Goal: Task Accomplishment & Management: Complete application form

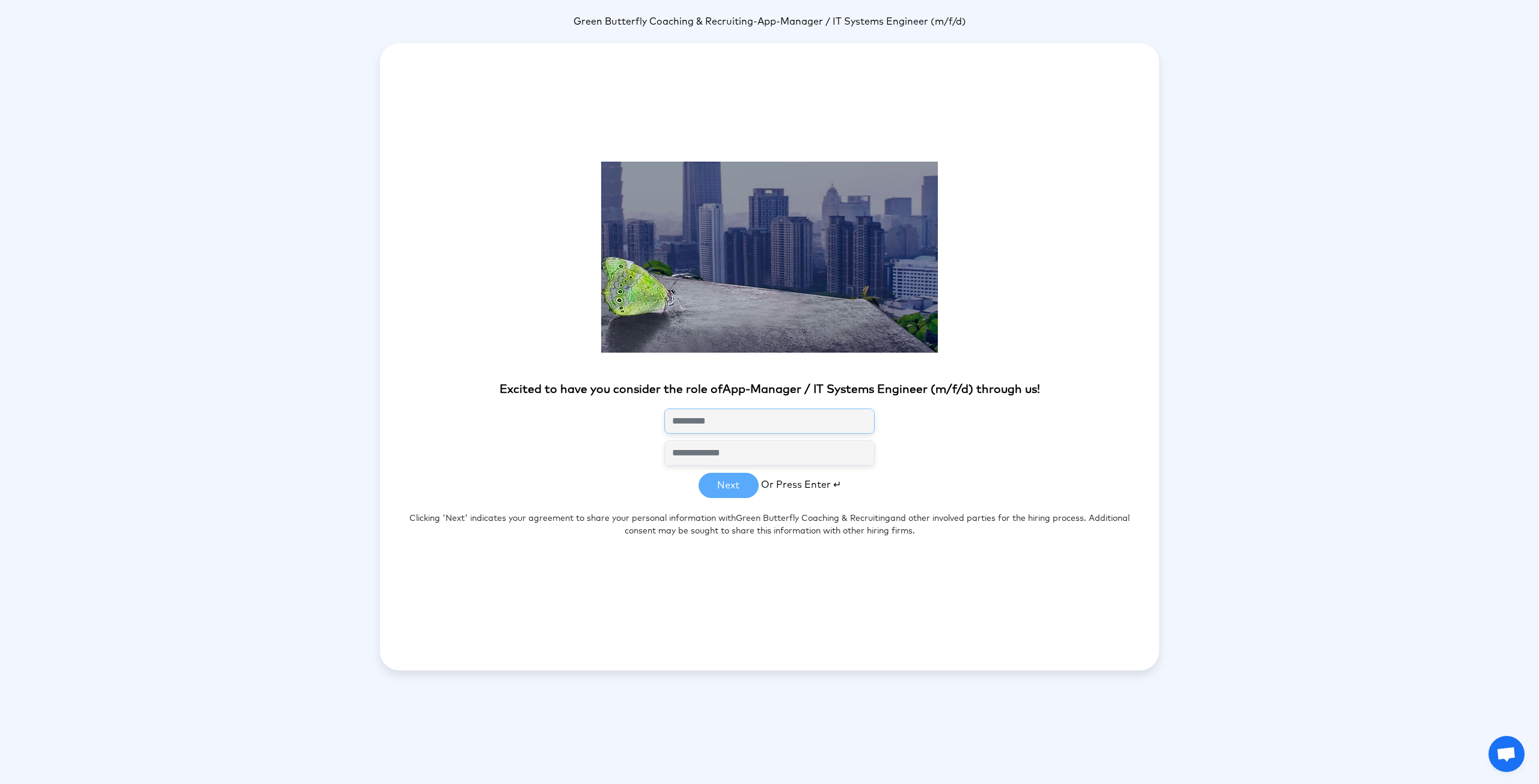
click at [752, 409] on input "text" at bounding box center [769, 421] width 211 height 25
click at [757, 434] on section "Excited to have you consider the role of App-Manager / IT Systems Engineer (m/f…" at bounding box center [770, 357] width 779 height 410
click at [734, 481] on section "Excited to have you consider the role of App-Manager / IT Systems Engineer (m/f…" at bounding box center [770, 357] width 779 height 410
click at [723, 492] on section "Excited to have you consider the role of App-Manager / IT Systems Engineer (m/f…" at bounding box center [770, 357] width 779 height 410
click at [799, 488] on span "Or Press Enter ↵" at bounding box center [801, 484] width 80 height 10
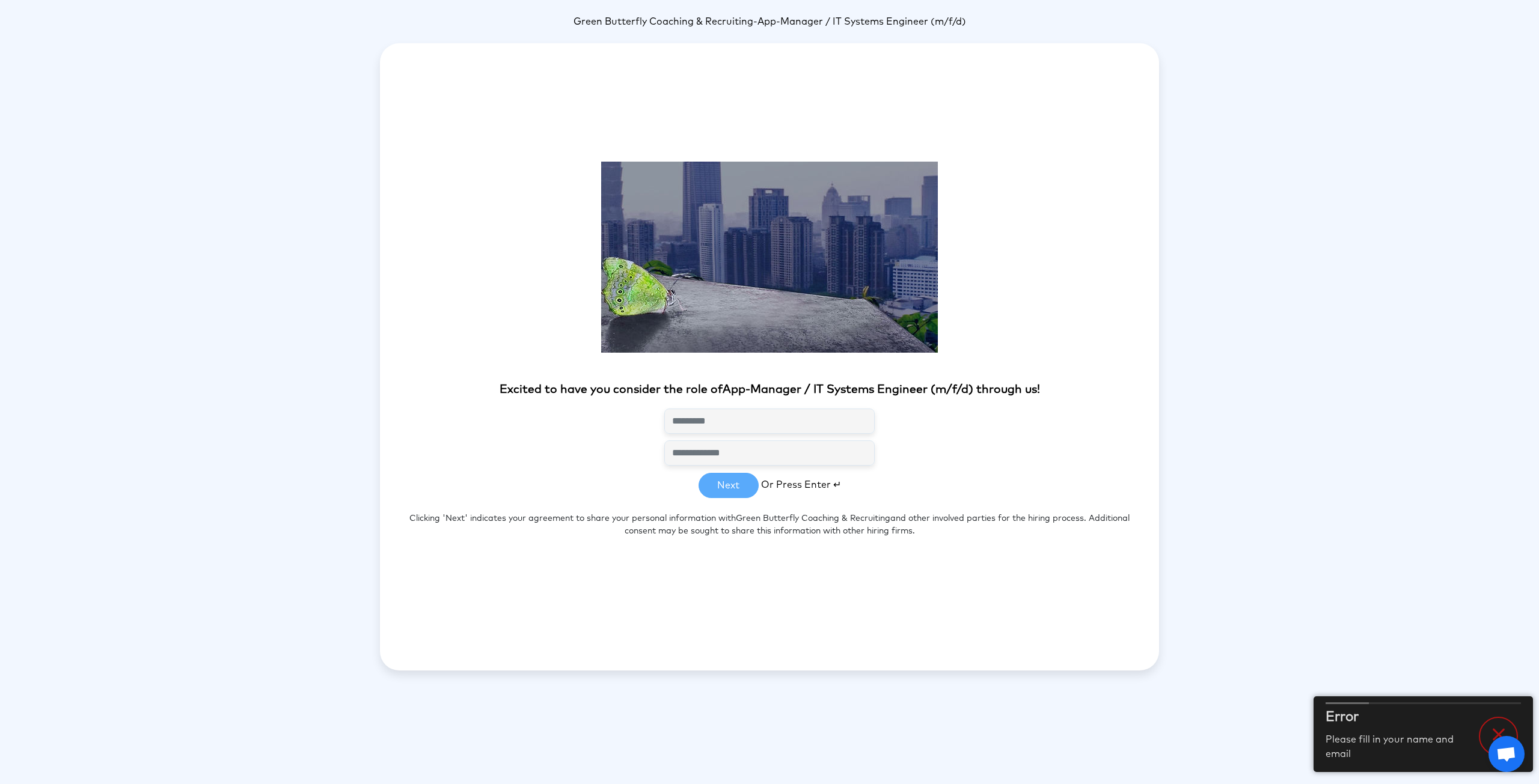
click at [1490, 732] on icon at bounding box center [1498, 735] width 21 height 21
